Goal: Information Seeking & Learning: Learn about a topic

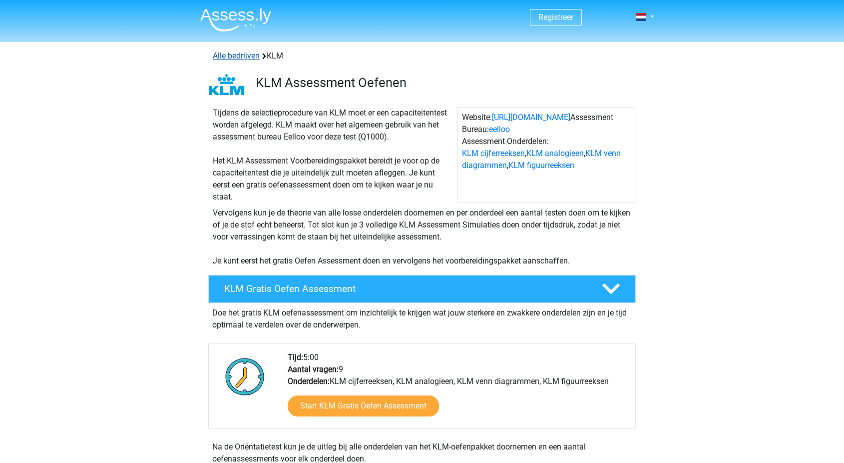
click at [228, 59] on link "Alle bedrijven" at bounding box center [236, 55] width 47 height 9
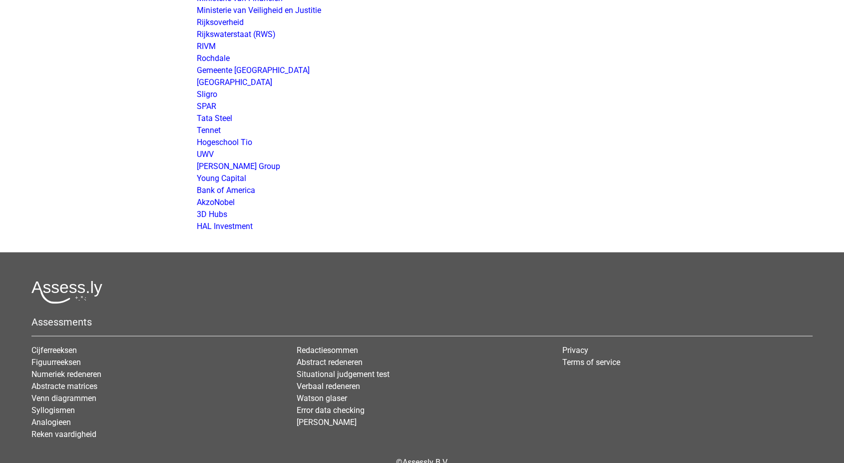
scroll to position [799, 0]
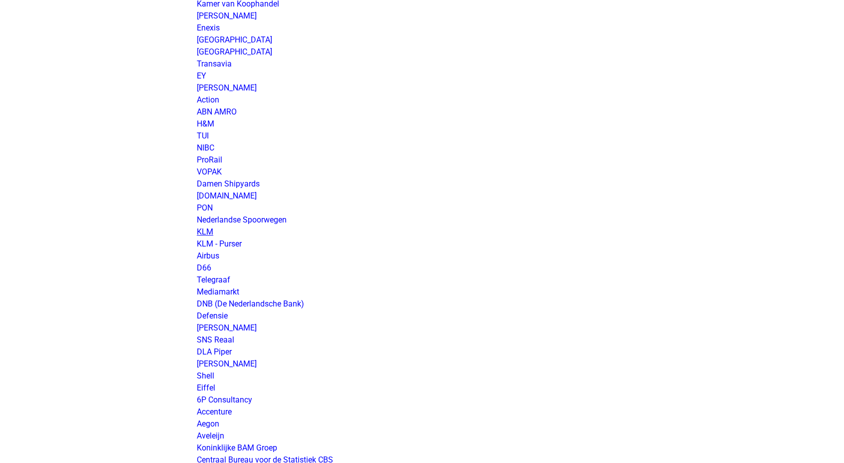
click at [203, 229] on link "KLM" at bounding box center [205, 231] width 16 height 9
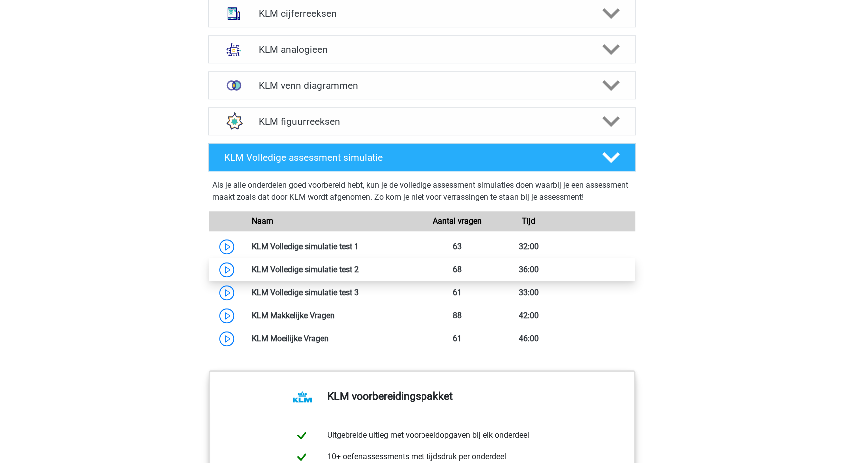
scroll to position [722, 0]
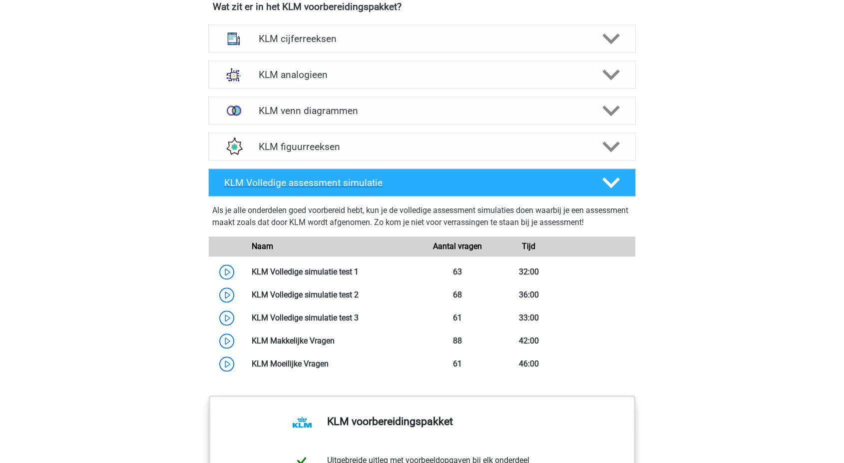
click at [612, 181] on polygon at bounding box center [610, 182] width 17 height 11
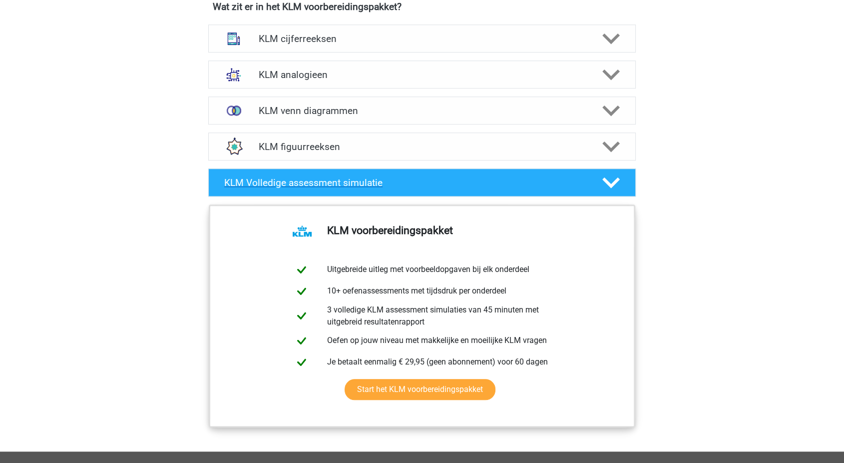
click at [612, 181] on polygon at bounding box center [610, 182] width 17 height 11
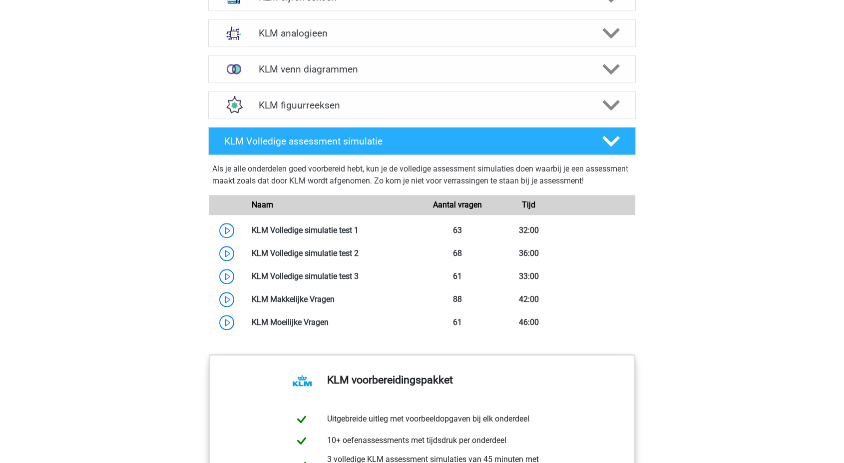
scroll to position [633, 0]
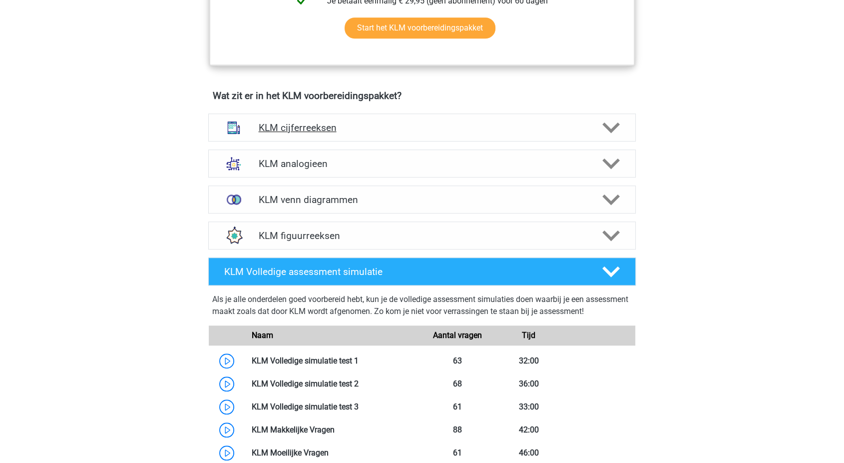
click at [289, 133] on div "KLM cijferreeksen" at bounding box center [422, 127] width 428 height 28
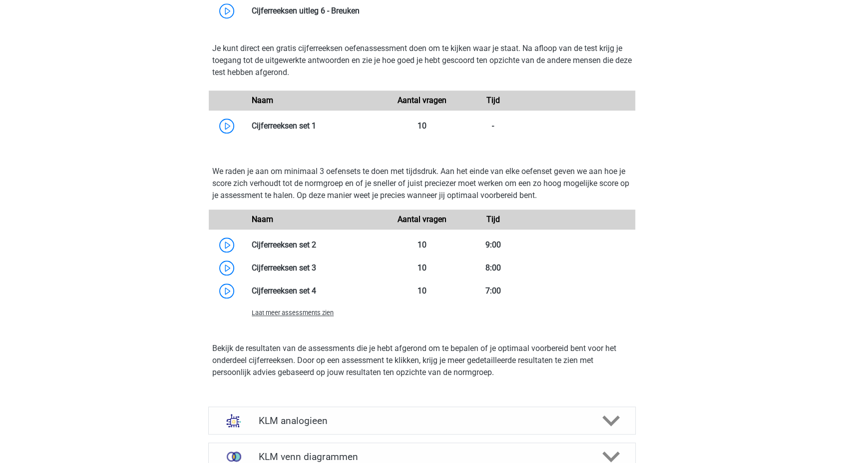
scroll to position [1215, 0]
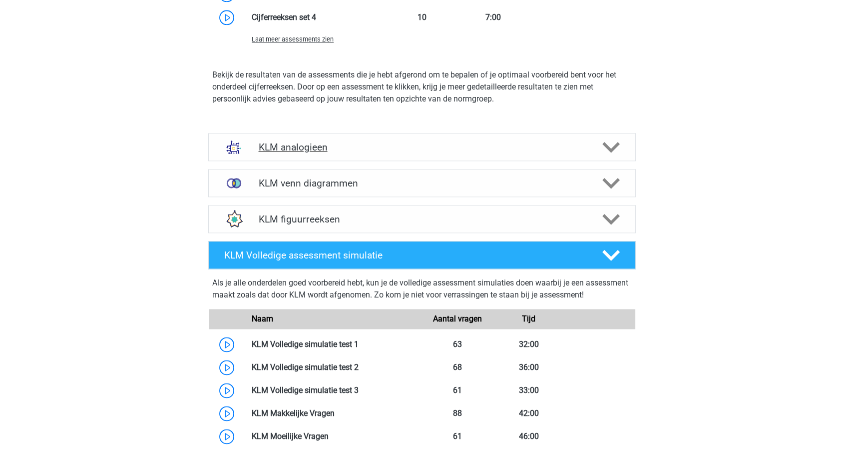
click at [279, 149] on h4 "KLM analogieen" at bounding box center [421, 146] width 327 height 11
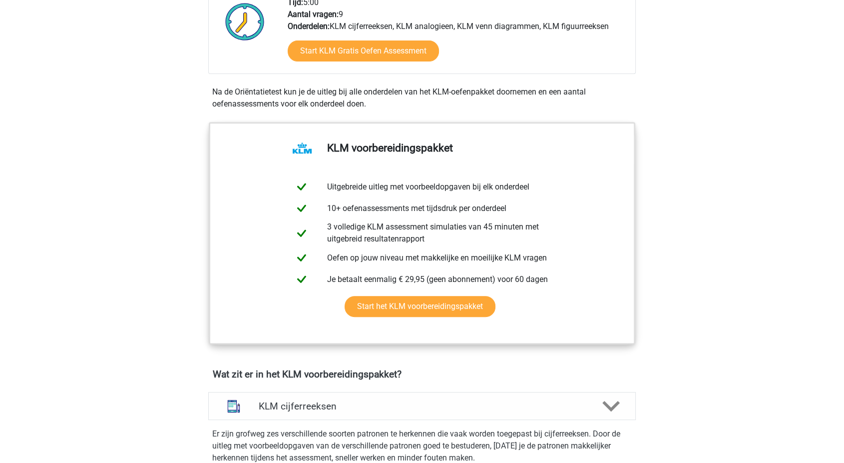
scroll to position [0, 0]
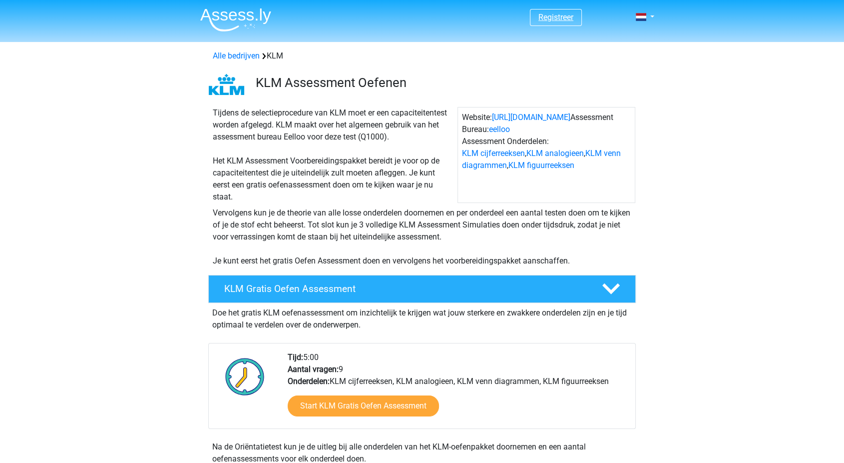
click at [548, 14] on link "Registreer" at bounding box center [555, 16] width 35 height 9
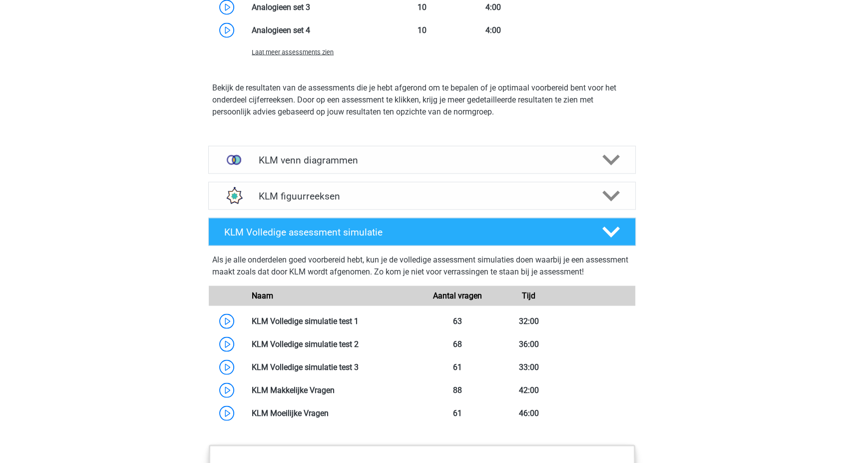
scroll to position [1898, 0]
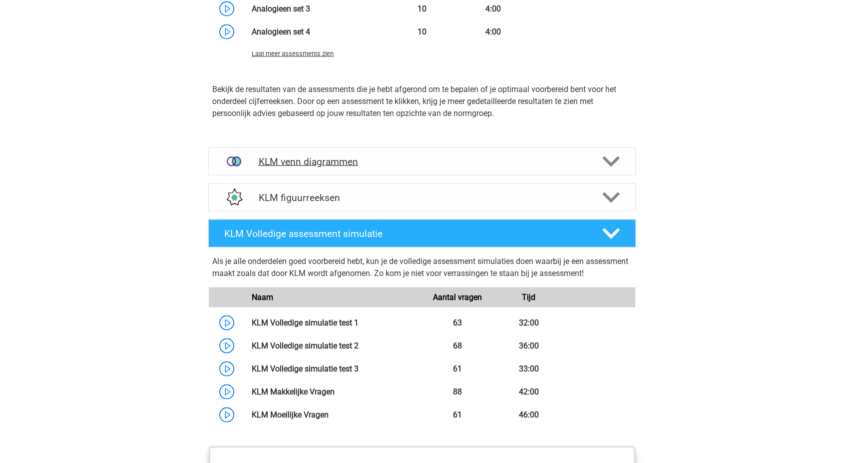
click at [312, 168] on div "KLM venn diagrammen" at bounding box center [422, 161] width 428 height 28
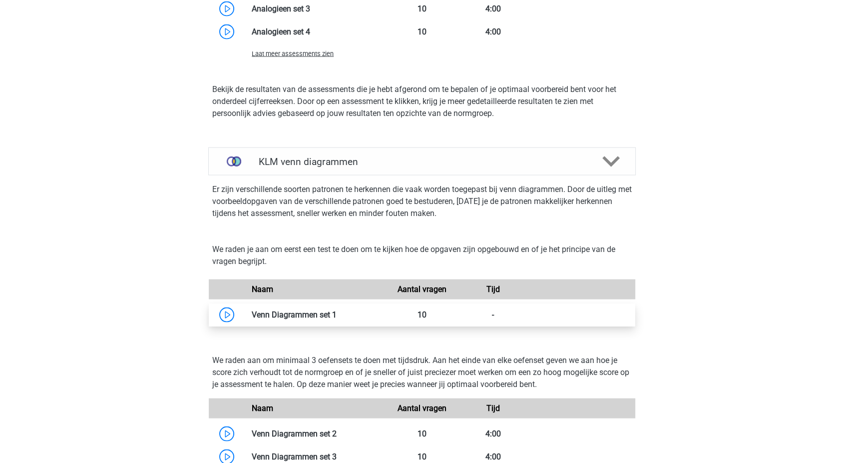
scroll to position [2125, 0]
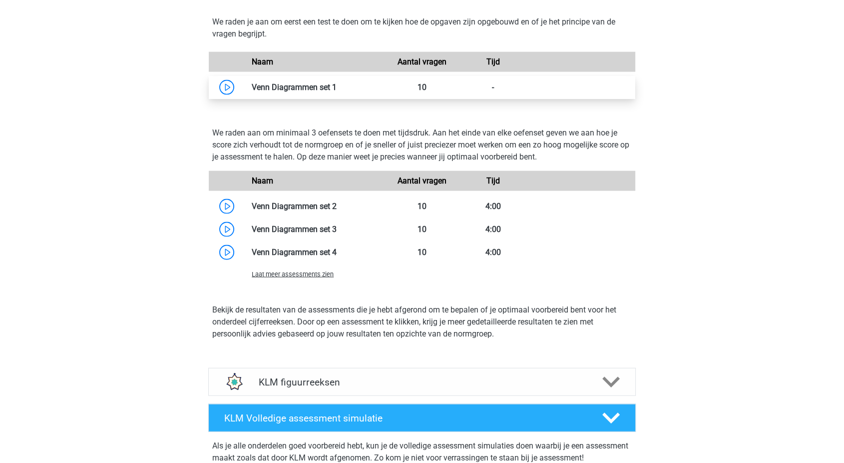
click at [337, 89] on link at bounding box center [337, 86] width 0 height 9
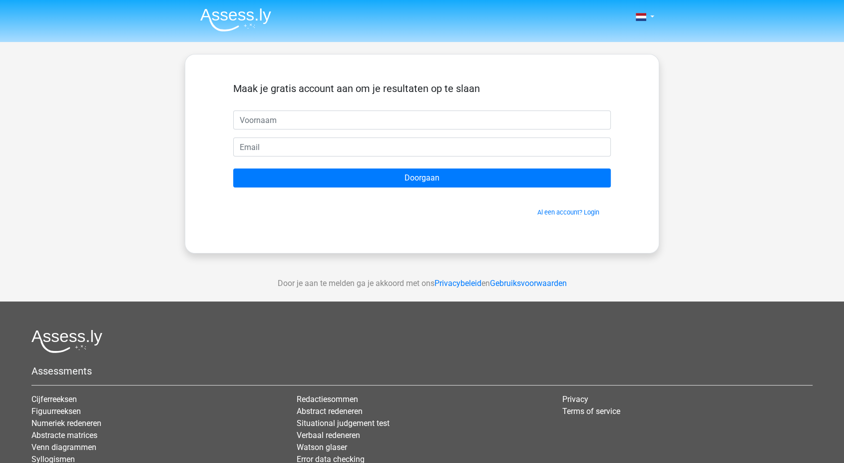
click at [257, 126] on input "text" at bounding box center [422, 119] width 378 height 19
click at [258, 126] on input "text" at bounding box center [422, 119] width 378 height 19
click at [584, 208] on link "Al een account? Login" at bounding box center [568, 211] width 62 height 7
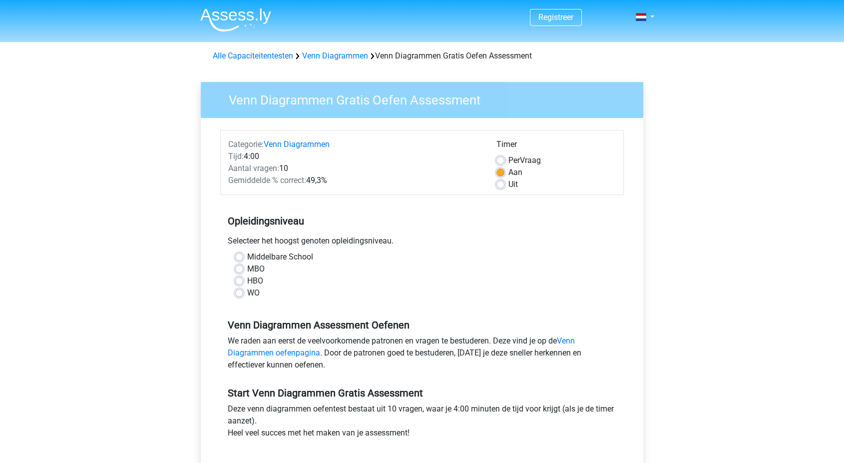
scroll to position [82, 0]
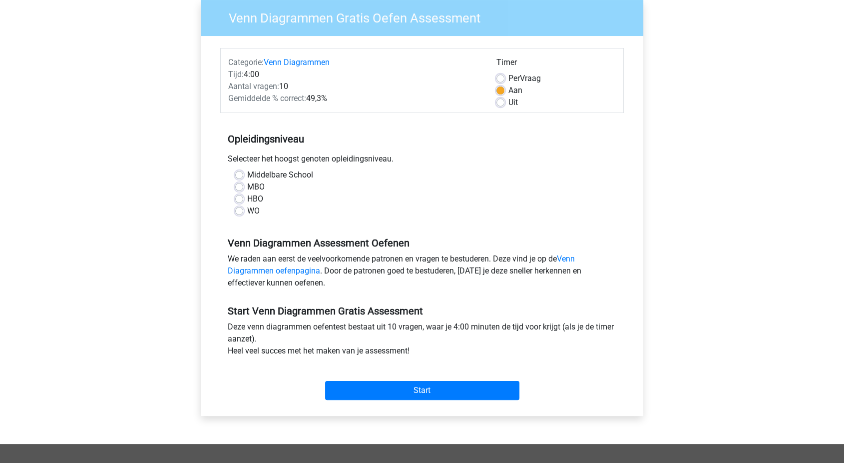
click at [240, 218] on div "Middelbare School MBO HBO WO" at bounding box center [422, 197] width 404 height 56
click at [240, 214] on div "WO" at bounding box center [422, 211] width 374 height 12
click at [247, 209] on label "WO" at bounding box center [253, 211] width 12 height 12
click at [240, 209] on input "WO" at bounding box center [239, 210] width 8 height 10
radio input "true"
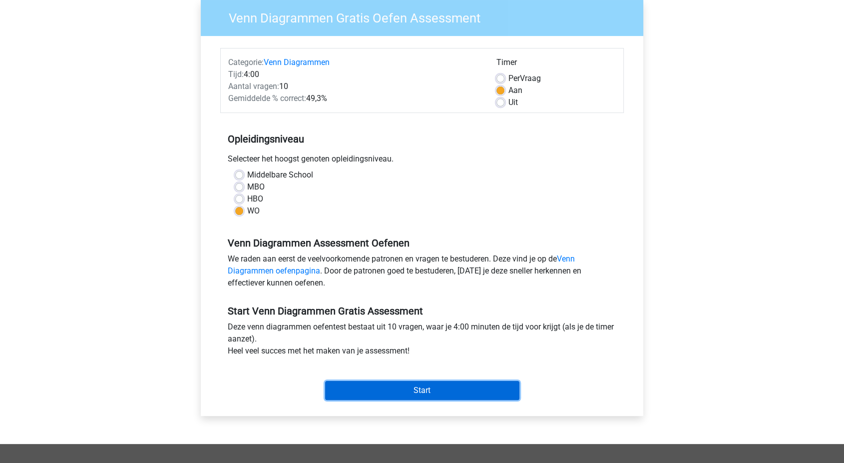
click at [395, 382] on input "Start" at bounding box center [422, 390] width 194 height 19
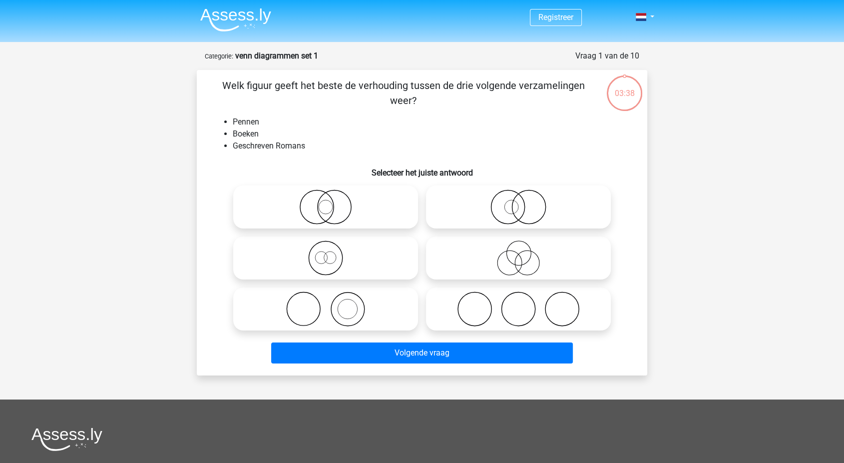
click at [339, 205] on icon at bounding box center [325, 206] width 177 height 35
click at [332, 202] on input "radio" at bounding box center [329, 198] width 6 height 6
radio input "true"
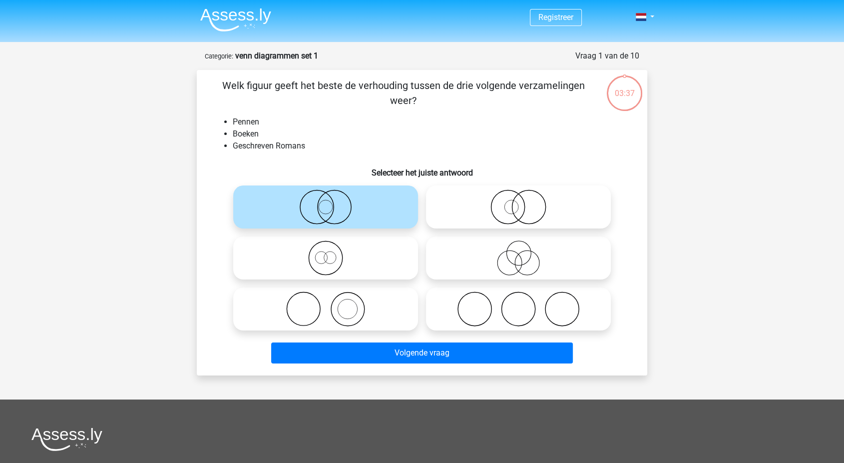
click at [304, 205] on icon at bounding box center [325, 206] width 177 height 35
click at [326, 202] on input "radio" at bounding box center [329, 198] width 6 height 6
click at [304, 320] on icon at bounding box center [325, 308] width 177 height 35
click at [326, 304] on input "radio" at bounding box center [329, 300] width 6 height 6
radio input "true"
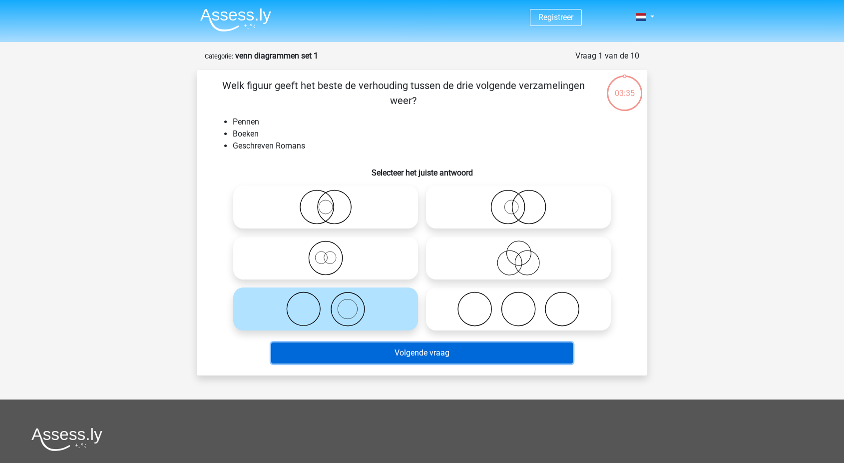
click at [416, 358] on button "Volgende vraag" at bounding box center [422, 352] width 302 height 21
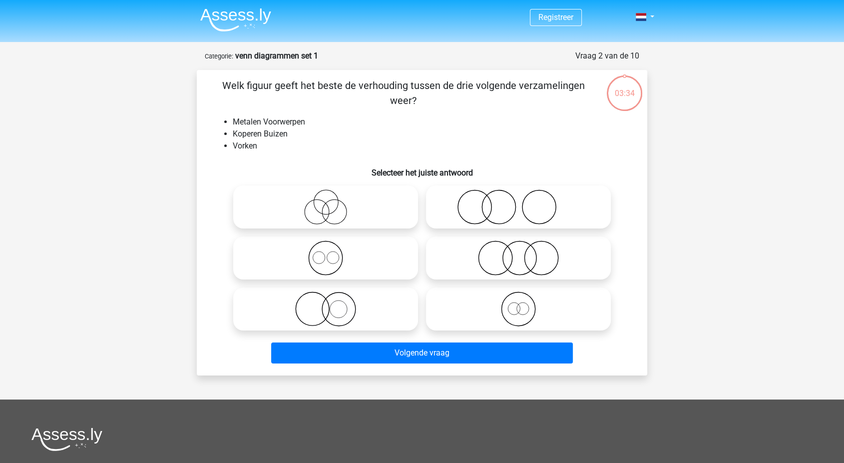
scroll to position [50, 0]
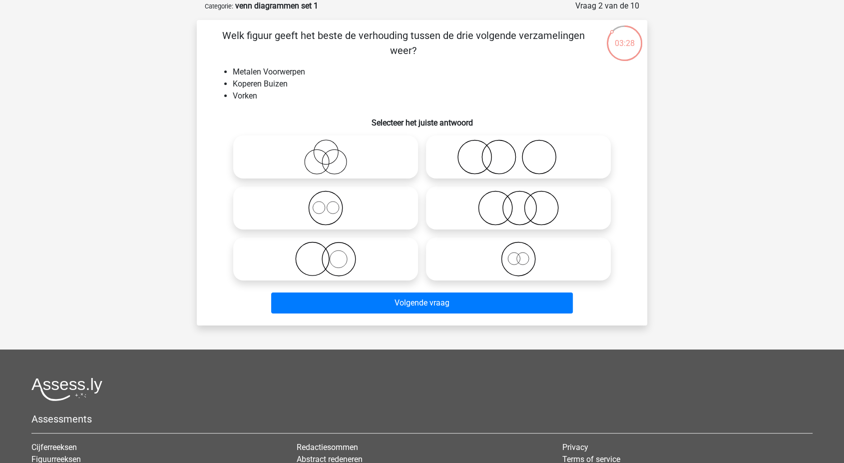
click at [296, 201] on icon at bounding box center [325, 207] width 177 height 35
click at [326, 201] on input "radio" at bounding box center [329, 199] width 6 height 6
radio input "true"
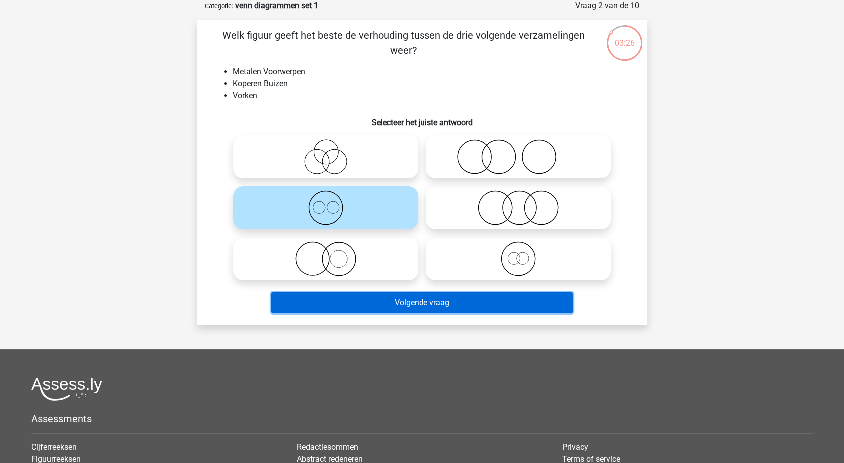
click at [358, 300] on button "Volgende vraag" at bounding box center [422, 302] width 302 height 21
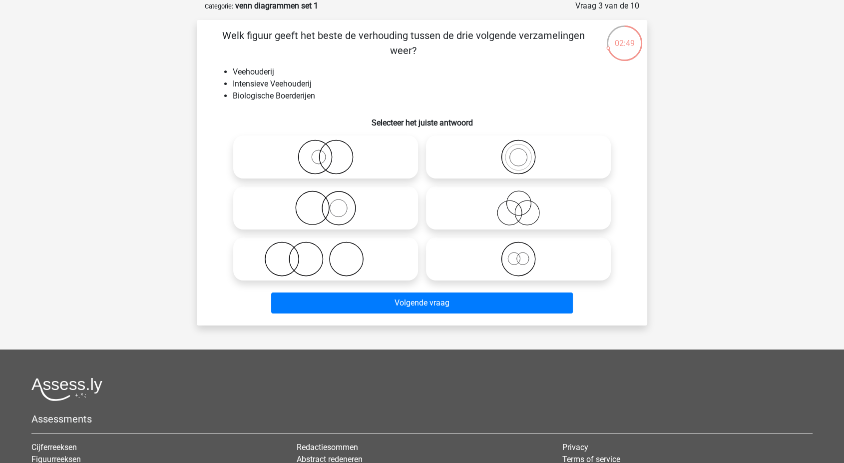
click at [332, 202] on input "radio" at bounding box center [329, 199] width 6 height 6
radio input "true"
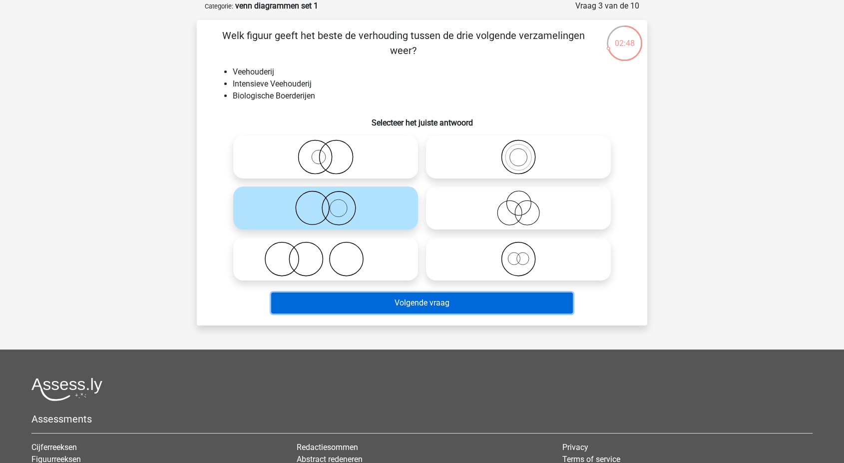
click at [376, 295] on button "Volgende vraag" at bounding box center [422, 302] width 302 height 21
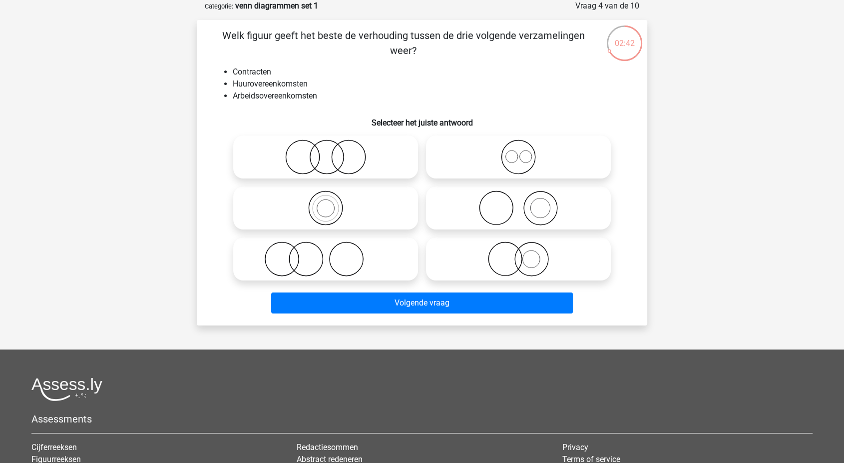
click at [483, 153] on icon at bounding box center [518, 156] width 177 height 35
click at [518, 152] on input "radio" at bounding box center [521, 148] width 6 height 6
radio input "true"
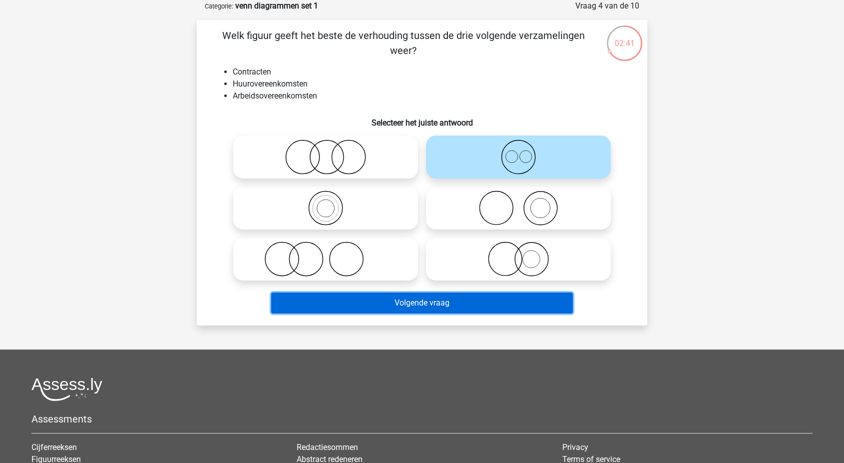
click at [448, 301] on button "Volgende vraag" at bounding box center [422, 302] width 302 height 21
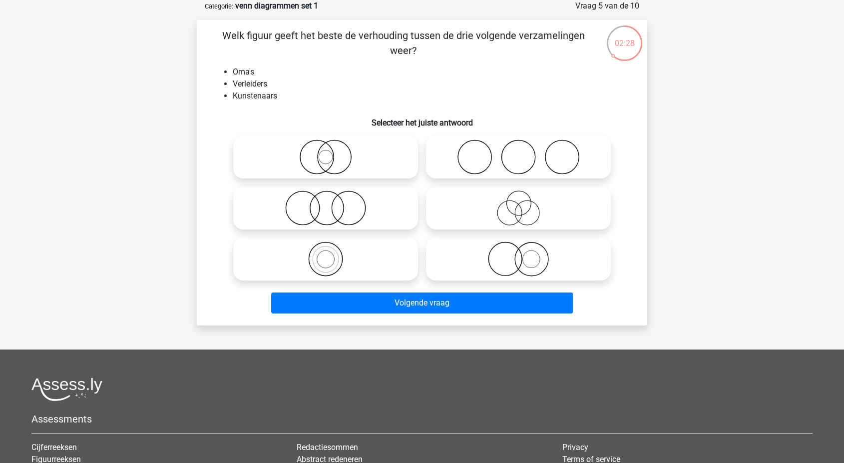
click at [528, 213] on icon at bounding box center [518, 207] width 177 height 35
click at [525, 203] on input "radio" at bounding box center [521, 199] width 6 height 6
radio input "true"
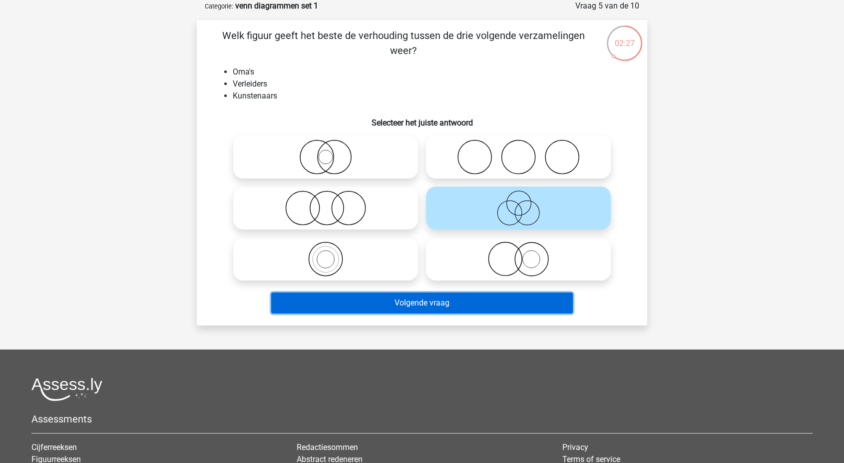
click at [425, 301] on button "Volgende vraag" at bounding box center [422, 302] width 302 height 21
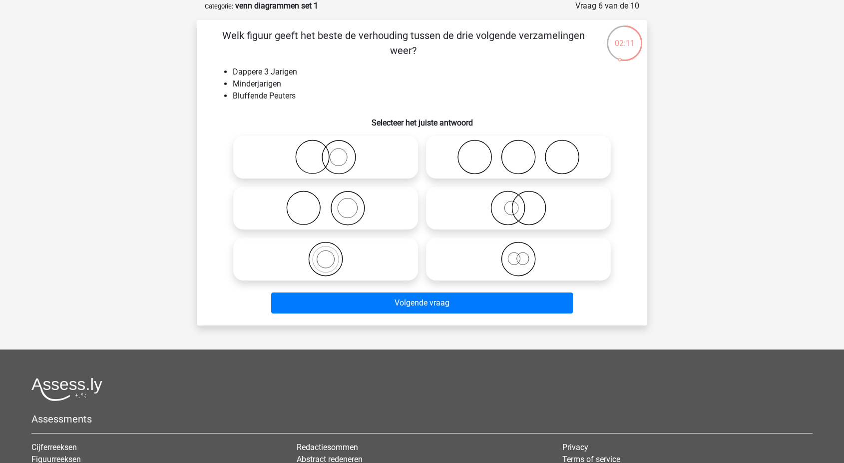
click at [476, 253] on icon at bounding box center [518, 258] width 177 height 35
click at [518, 253] on input "radio" at bounding box center [521, 250] width 6 height 6
radio input "true"
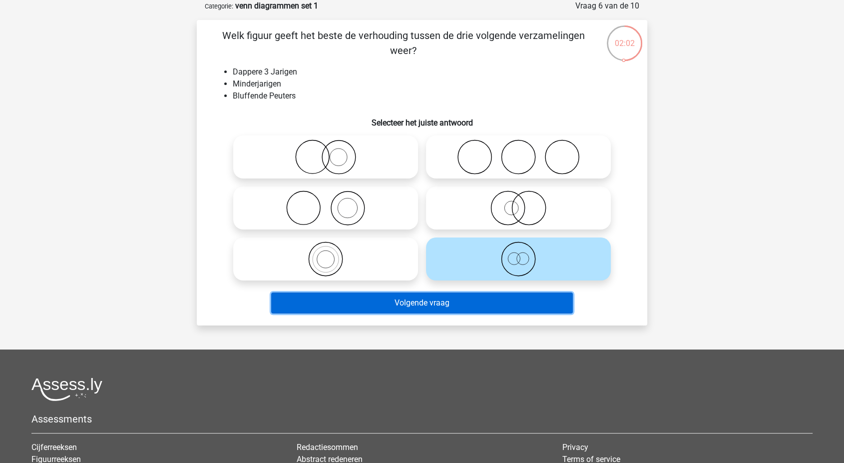
click at [401, 303] on button "Volgende vraag" at bounding box center [422, 302] width 302 height 21
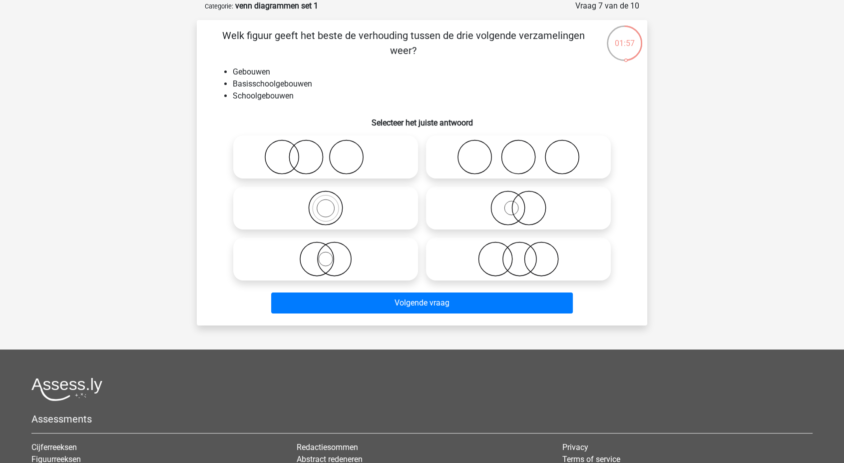
click at [353, 200] on icon at bounding box center [325, 207] width 177 height 35
click at [332, 200] on input "radio" at bounding box center [329, 199] width 6 height 6
radio input "true"
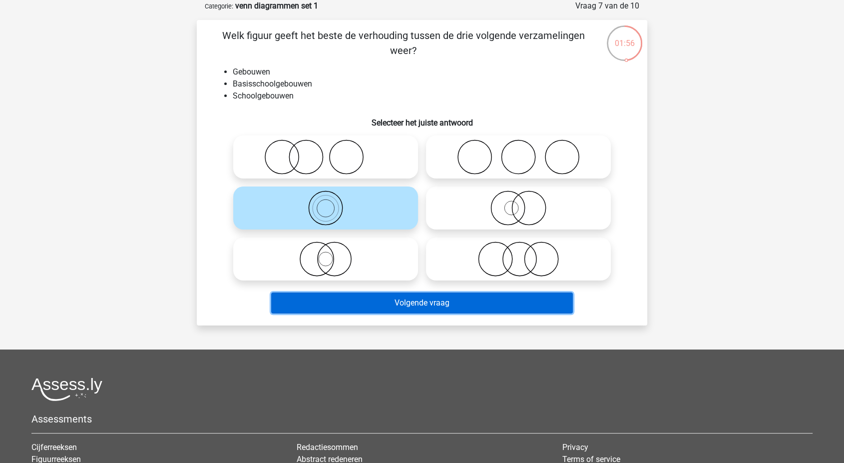
click at [424, 301] on button "Volgende vraag" at bounding box center [422, 302] width 302 height 21
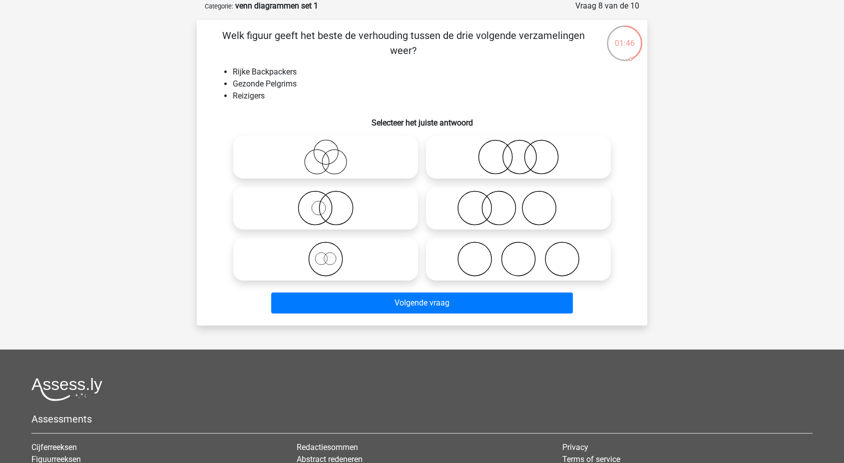
click at [363, 254] on icon at bounding box center [325, 258] width 177 height 35
click at [332, 254] on input "radio" at bounding box center [329, 250] width 6 height 6
radio input "true"
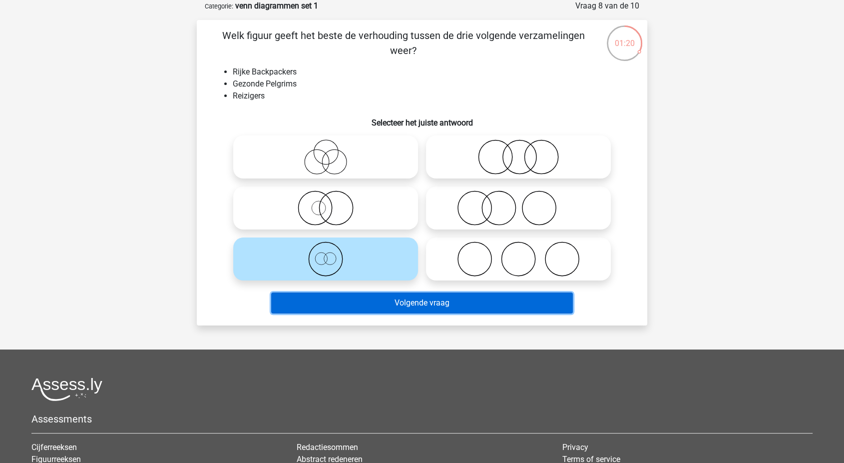
click at [340, 308] on button "Volgende vraag" at bounding box center [422, 302] width 302 height 21
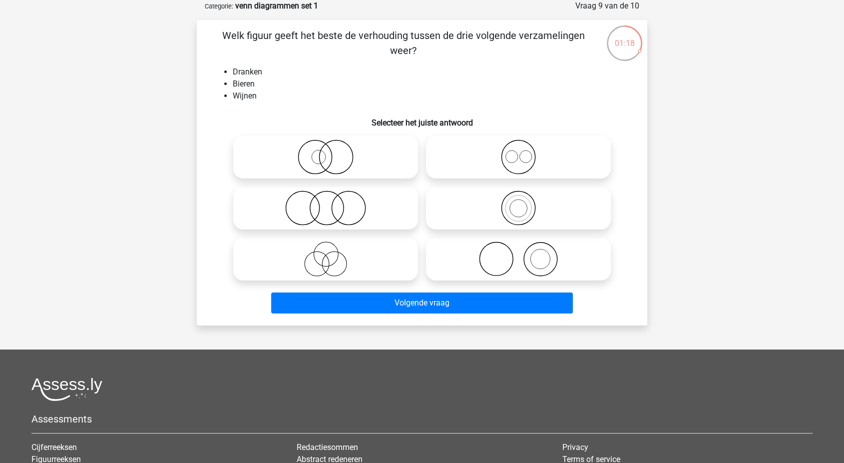
click at [497, 162] on icon at bounding box center [518, 156] width 177 height 35
click at [518, 152] on input "radio" at bounding box center [521, 148] width 6 height 6
radio input "true"
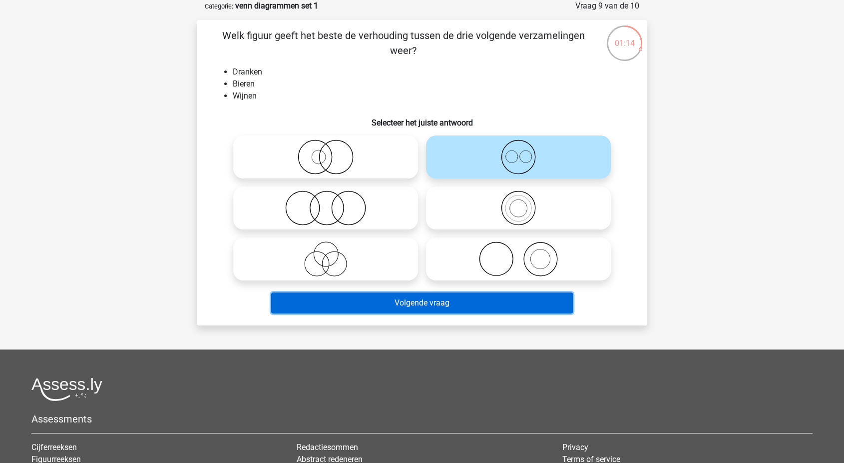
click at [375, 299] on button "Volgende vraag" at bounding box center [422, 302] width 302 height 21
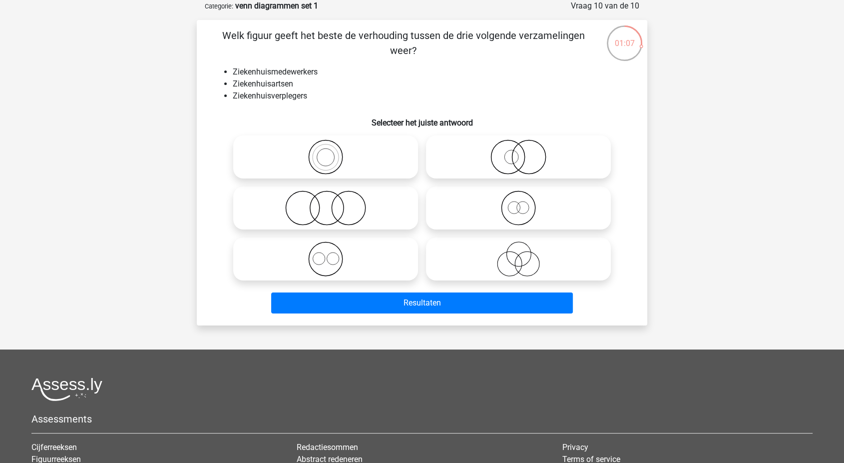
click at [364, 258] on icon at bounding box center [325, 258] width 177 height 35
click at [332, 254] on input "radio" at bounding box center [329, 250] width 6 height 6
radio input "true"
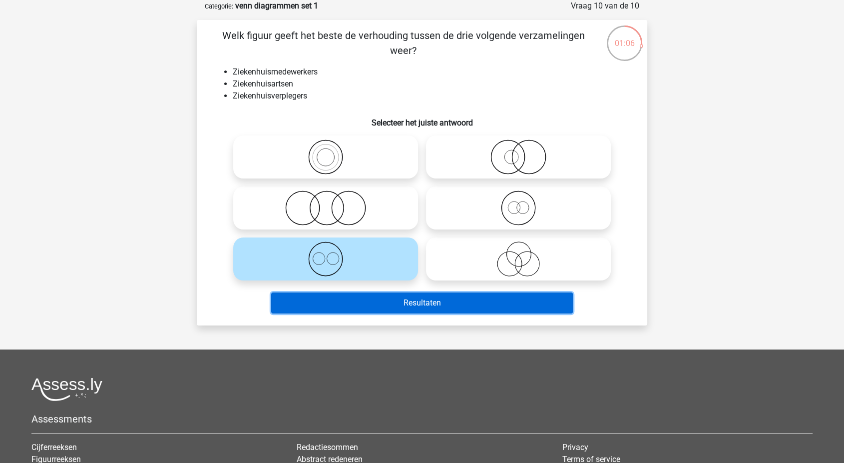
click at [400, 301] on button "Resultaten" at bounding box center [422, 302] width 302 height 21
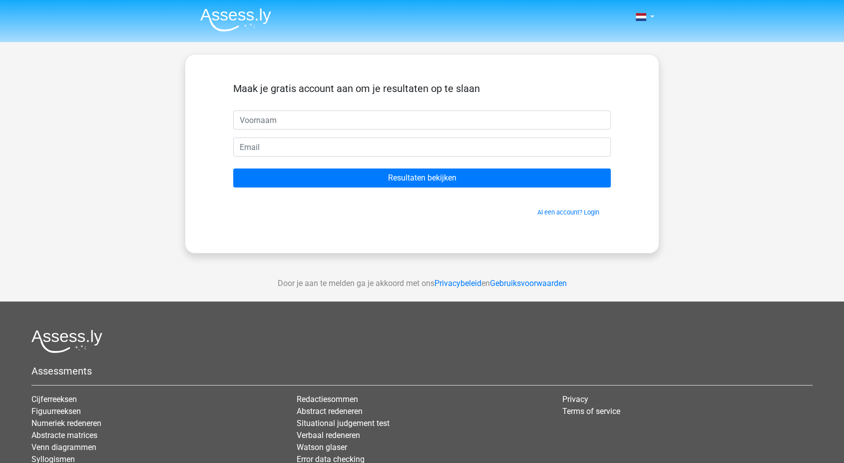
click at [246, 120] on input "text" at bounding box center [422, 119] width 378 height 19
type input "l"
type input "[EMAIL_ADDRESS][DOMAIN_NAME]"
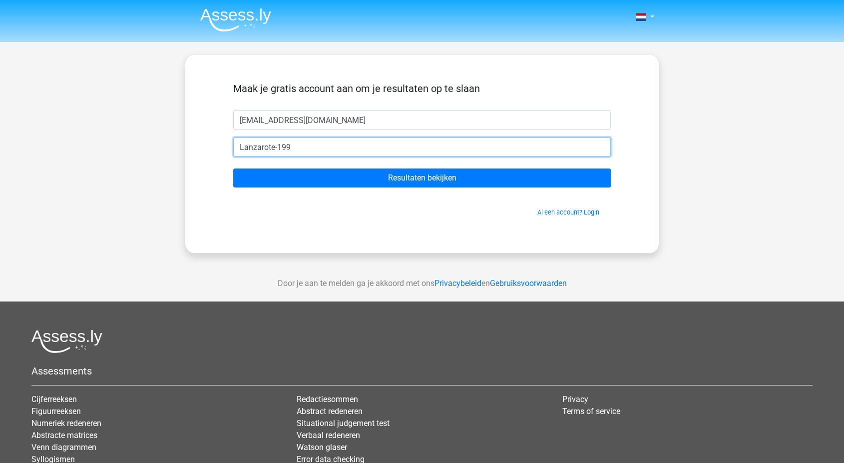
type input "Lanzarote-1998"
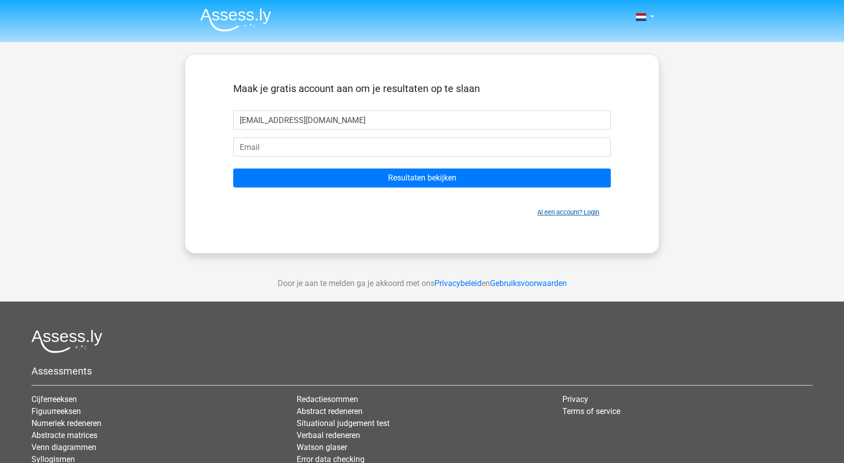
click at [557, 208] on link "Al een account? Login" at bounding box center [568, 211] width 62 height 7
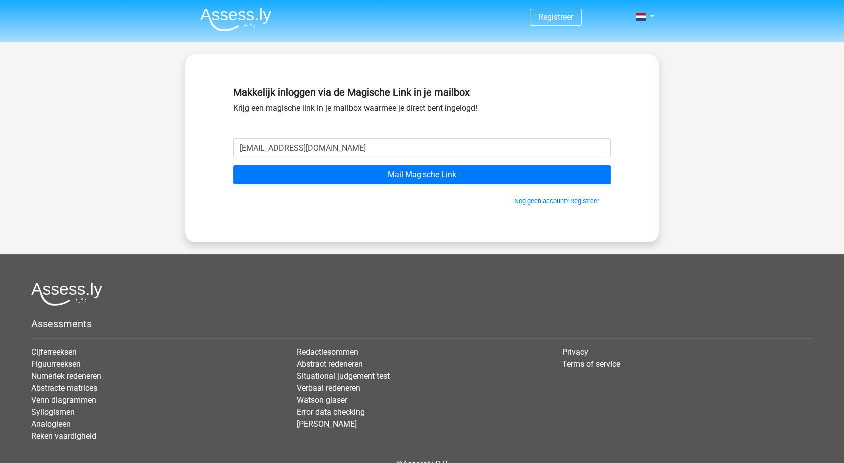
type input "[EMAIL_ADDRESS][DOMAIN_NAME]"
click at [233, 165] on input "Mail Magische Link" at bounding box center [422, 174] width 378 height 19
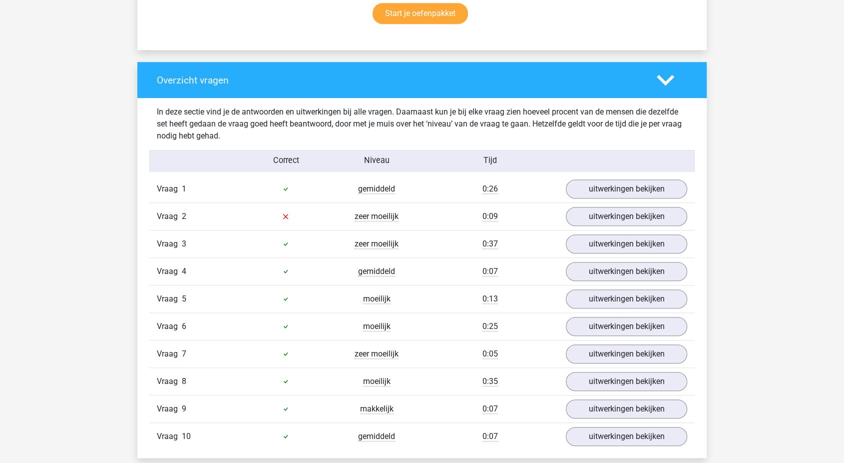
scroll to position [741, 0]
click at [608, 207] on link "uitwerkingen bekijken" at bounding box center [626, 216] width 139 height 22
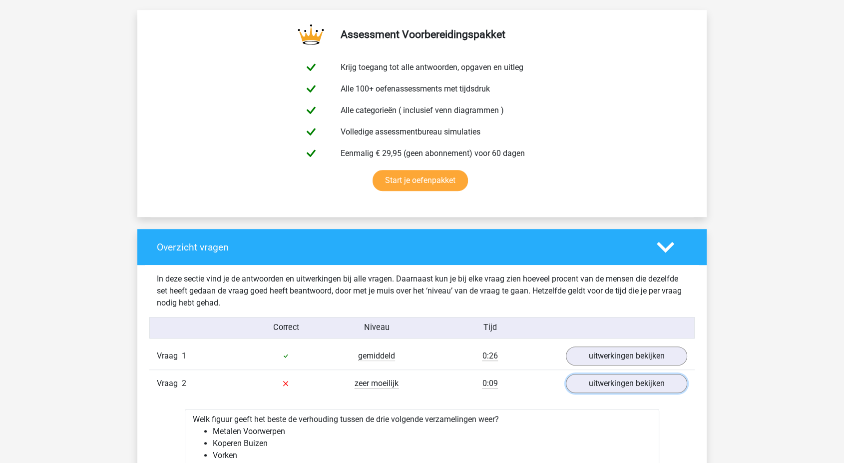
scroll to position [0, 0]
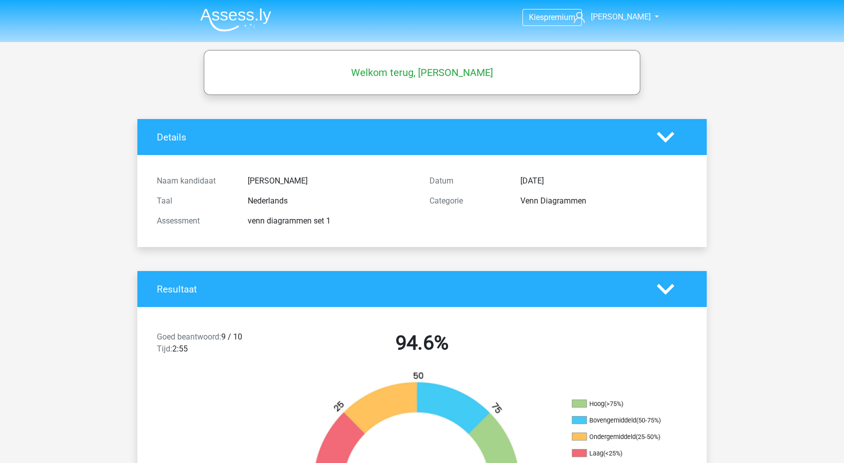
click at [234, 18] on img at bounding box center [235, 19] width 71 height 23
